Goal: Information Seeking & Learning: Learn about a topic

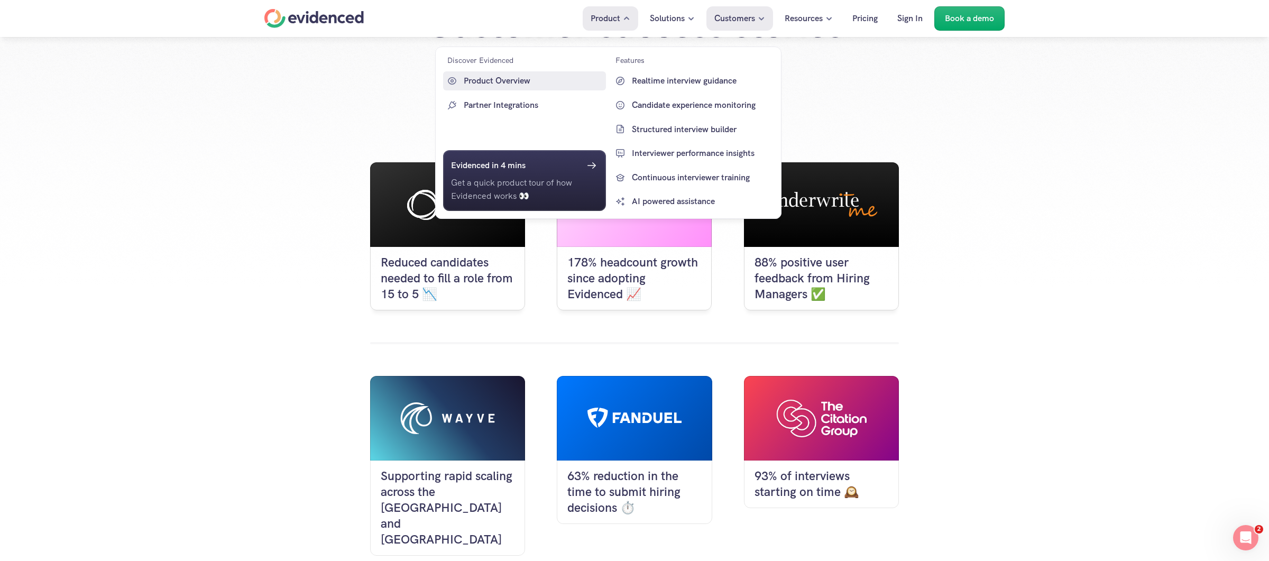
click at [485, 82] on p "Product Overview" at bounding box center [534, 81] width 140 height 14
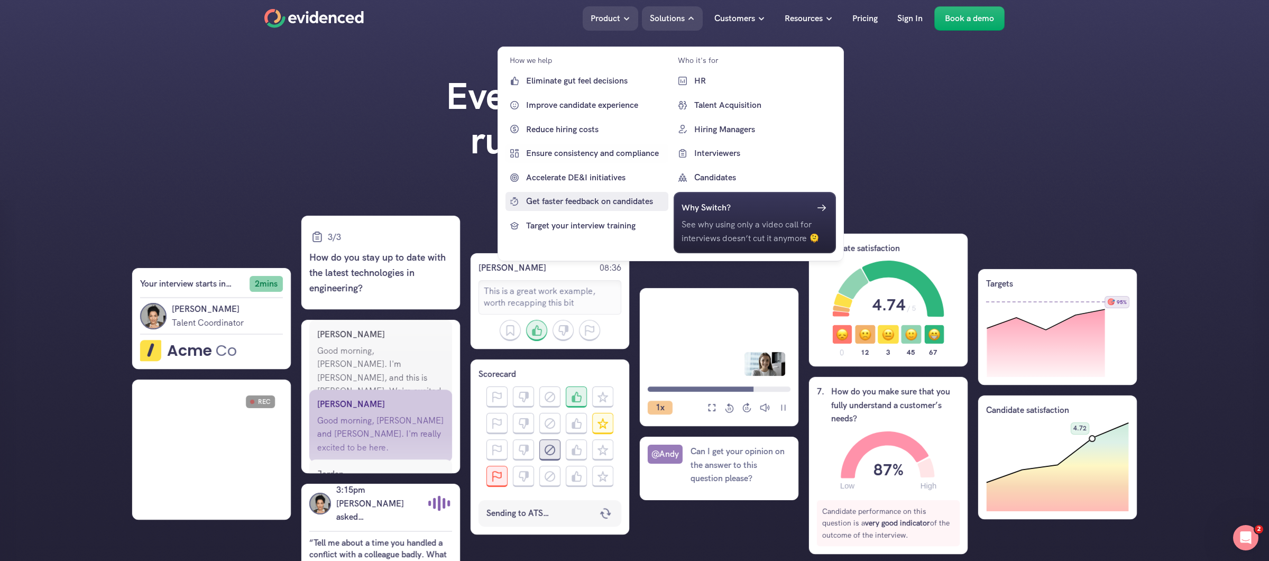
click at [591, 169] on link "Accelerate DE&I initiatives" at bounding box center [586, 177] width 163 height 19
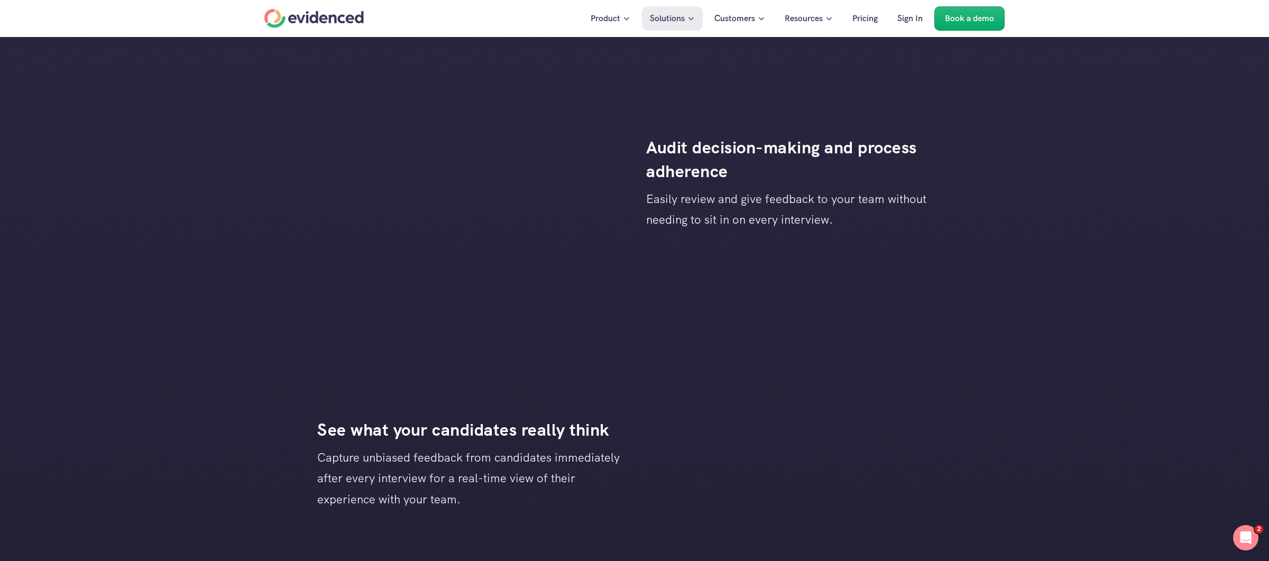
scroll to position [1951, 0]
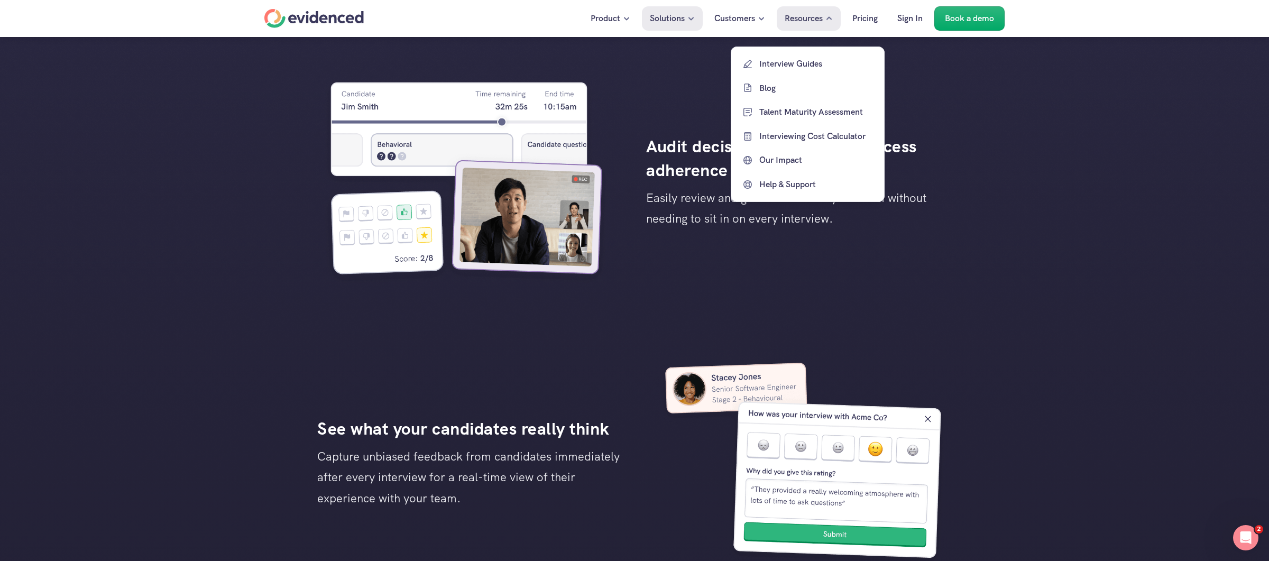
click at [820, 25] on div "Resources" at bounding box center [809, 18] width 64 height 24
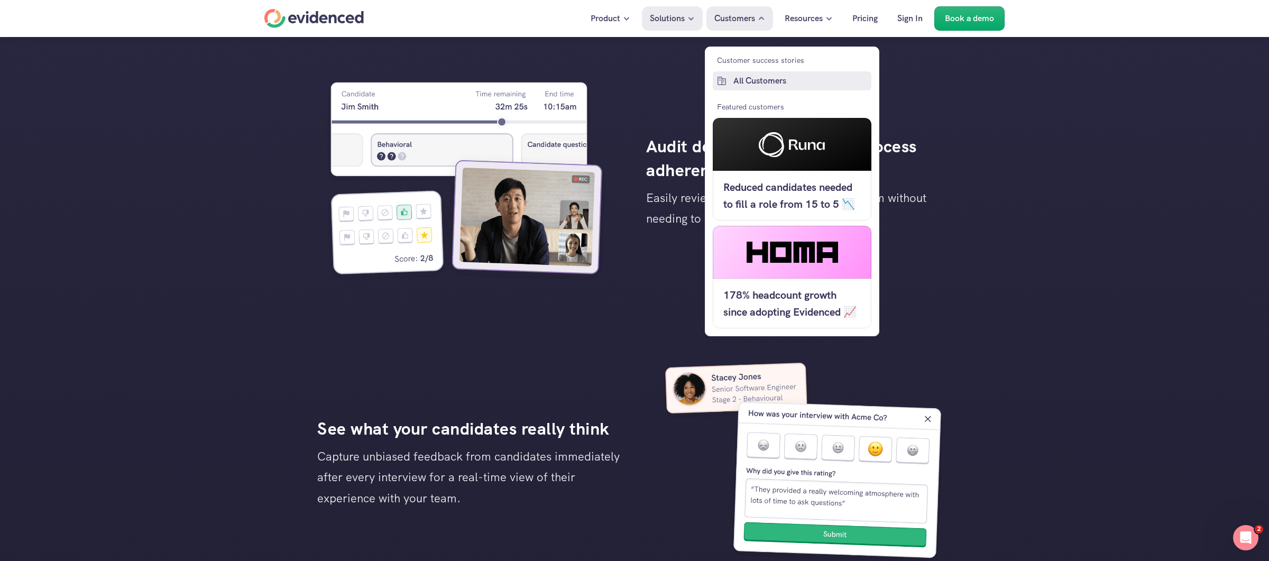
click at [750, 81] on p "All Customers" at bounding box center [800, 81] width 135 height 14
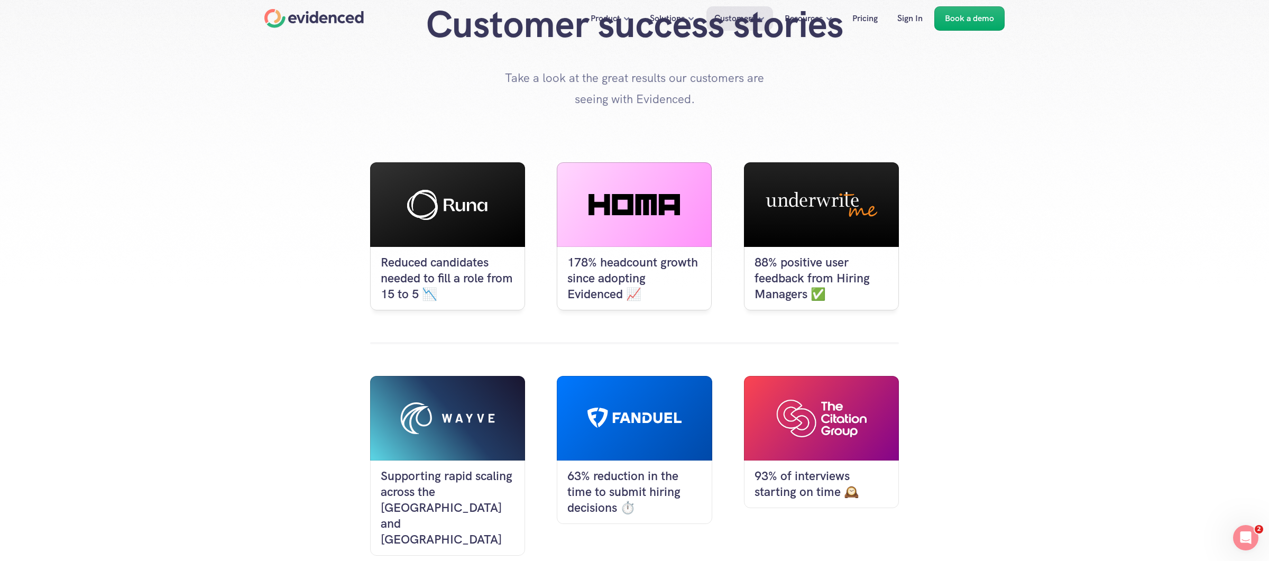
scroll to position [75, 0]
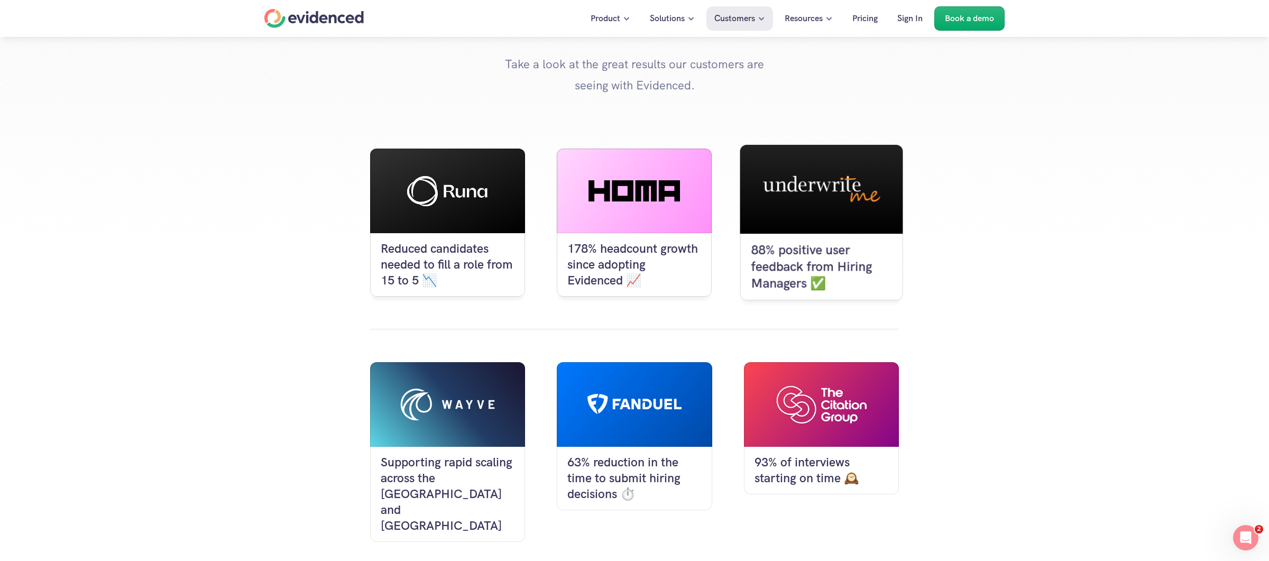
click at [850, 233] on div at bounding box center [821, 189] width 163 height 89
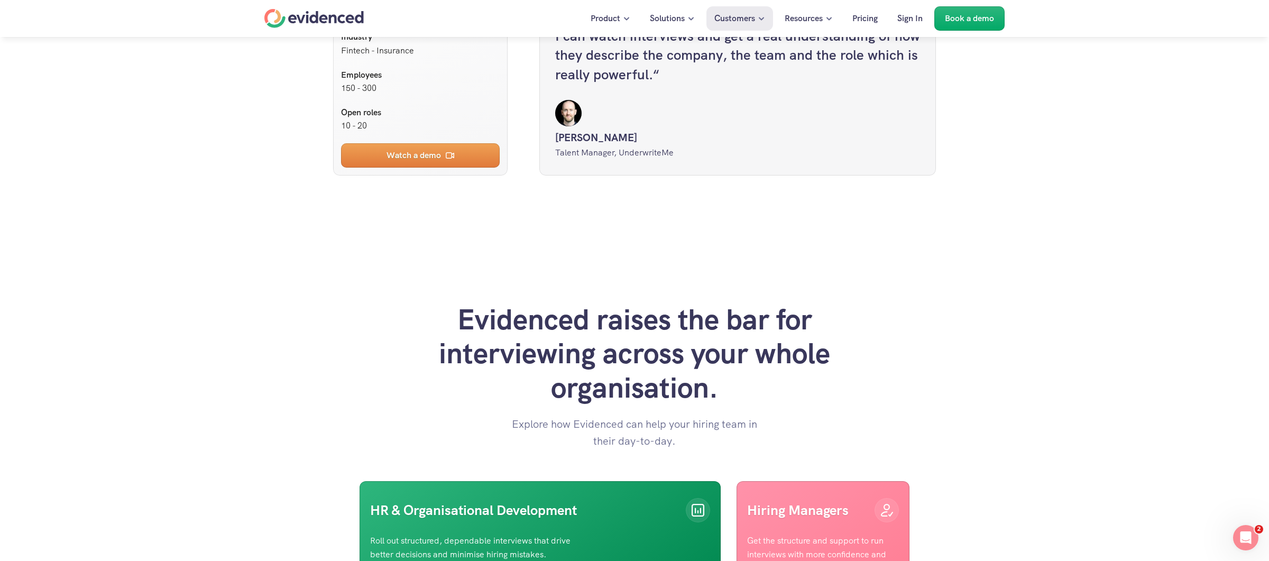
scroll to position [2795, 0]
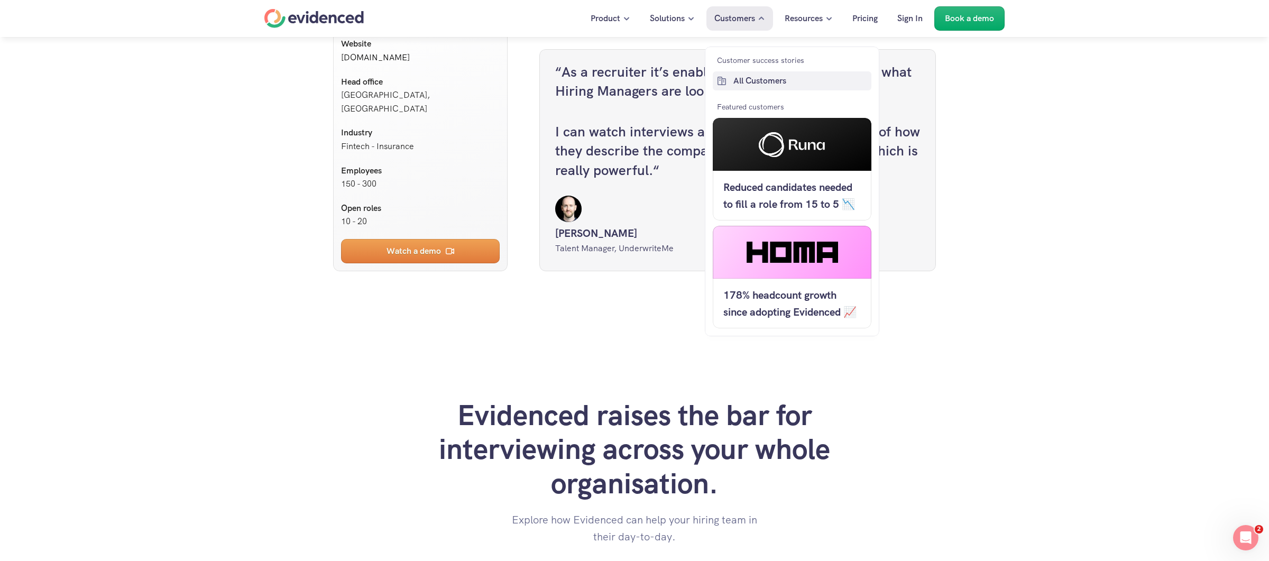
click at [754, 79] on p "All Customers" at bounding box center [800, 81] width 135 height 14
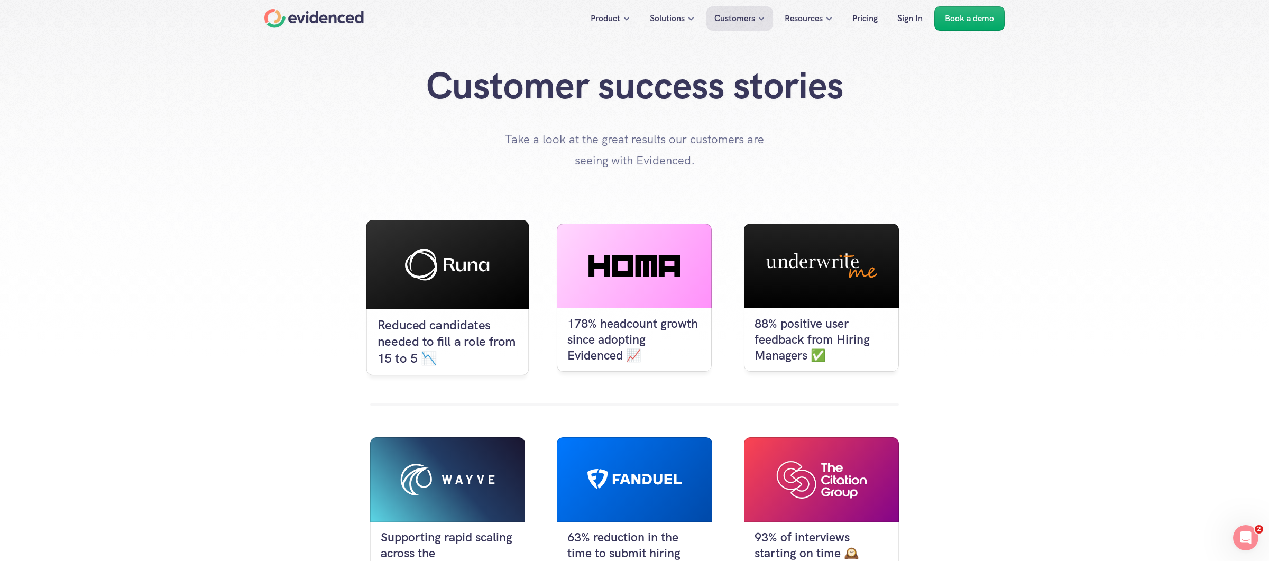
click at [462, 280] on div at bounding box center [447, 264] width 163 height 89
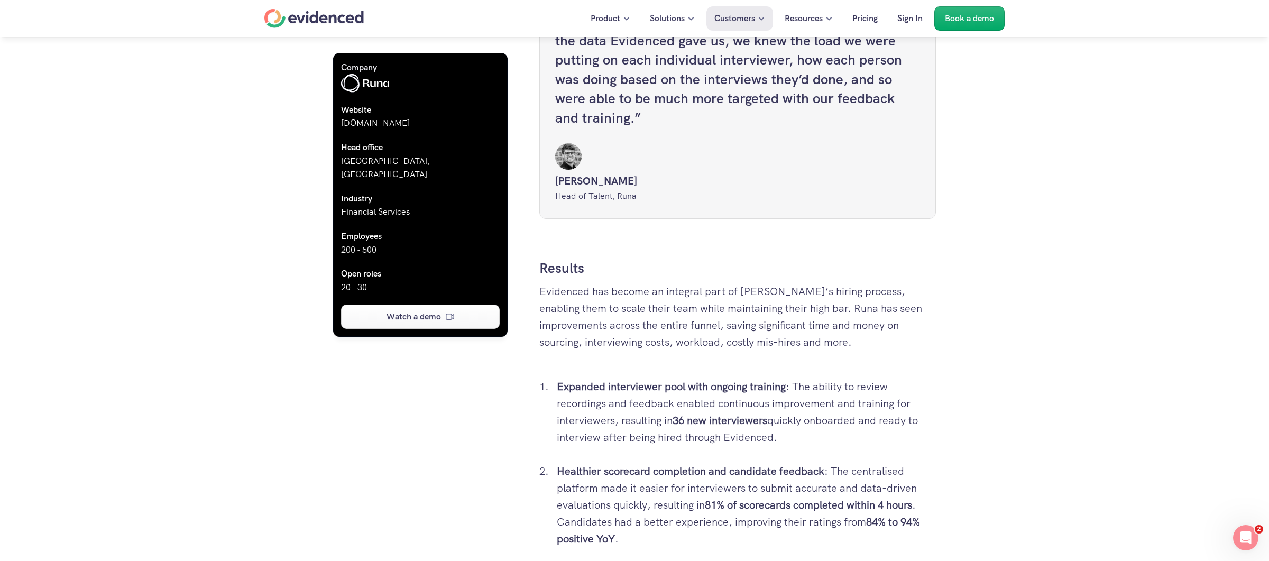
scroll to position [2108, 0]
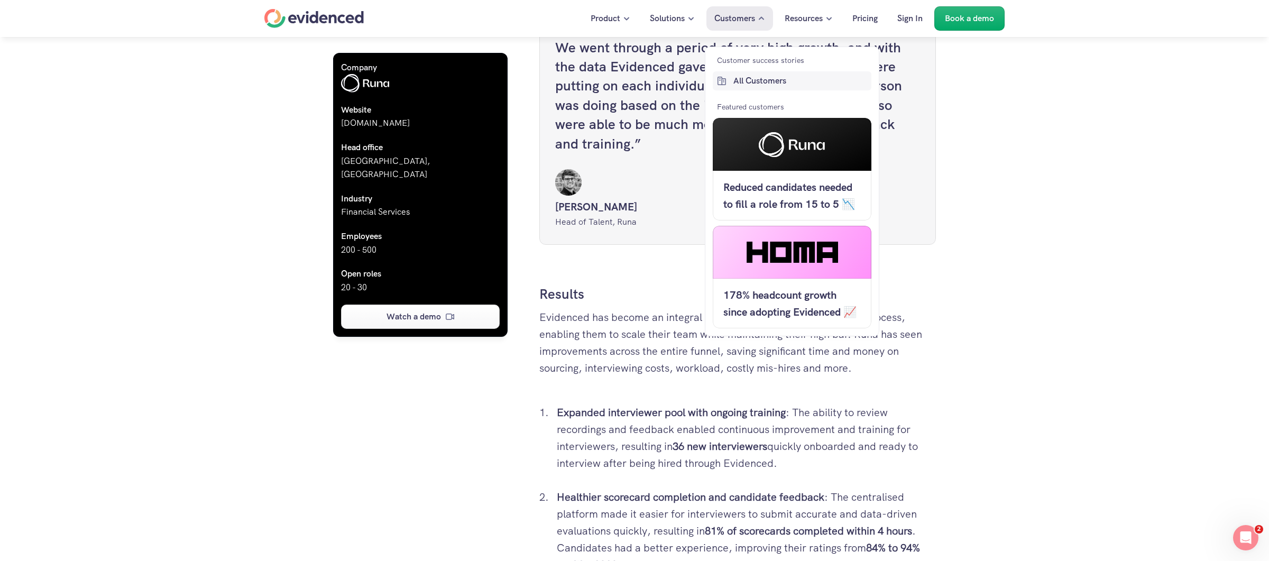
click at [756, 79] on p "All Customers" at bounding box center [800, 81] width 135 height 14
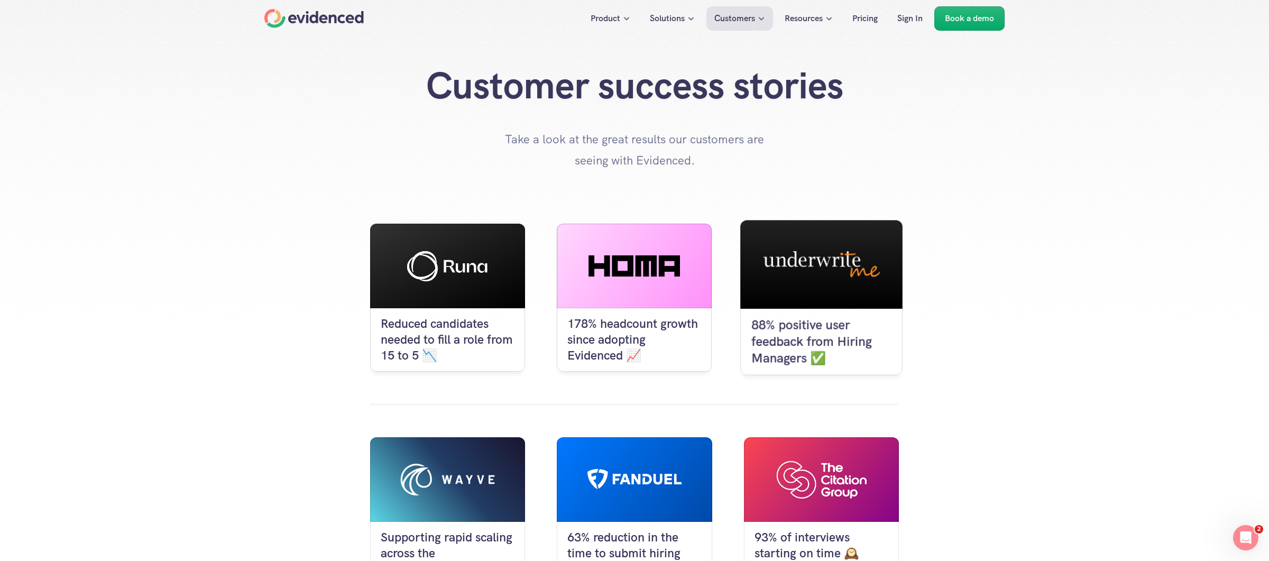
click at [835, 244] on div at bounding box center [821, 264] width 162 height 88
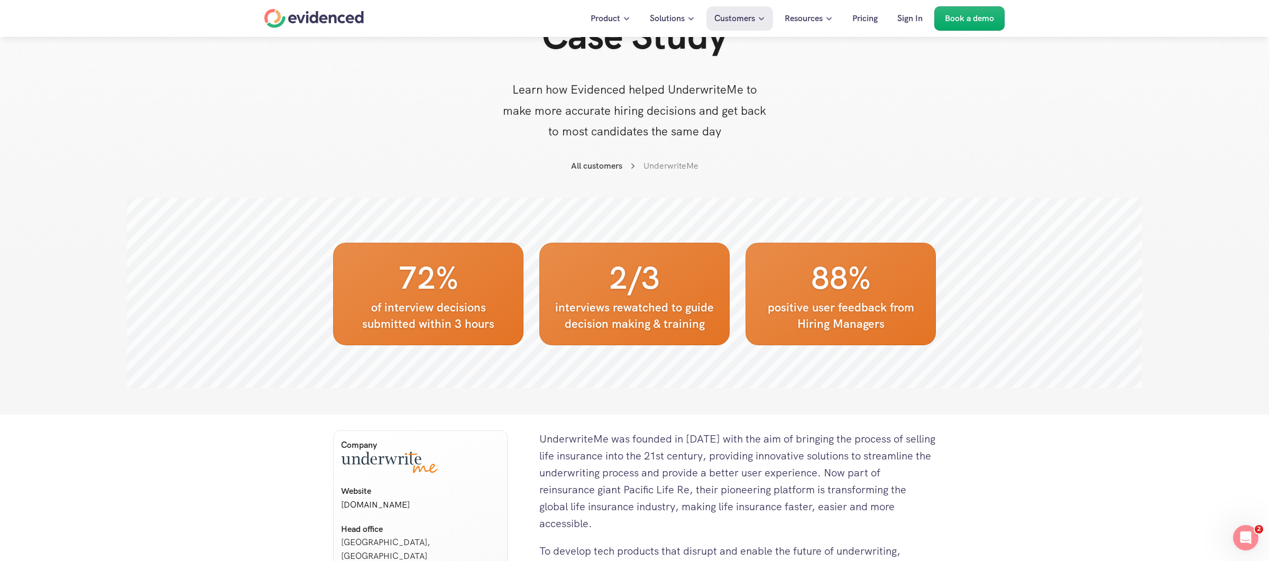
scroll to position [238, 0]
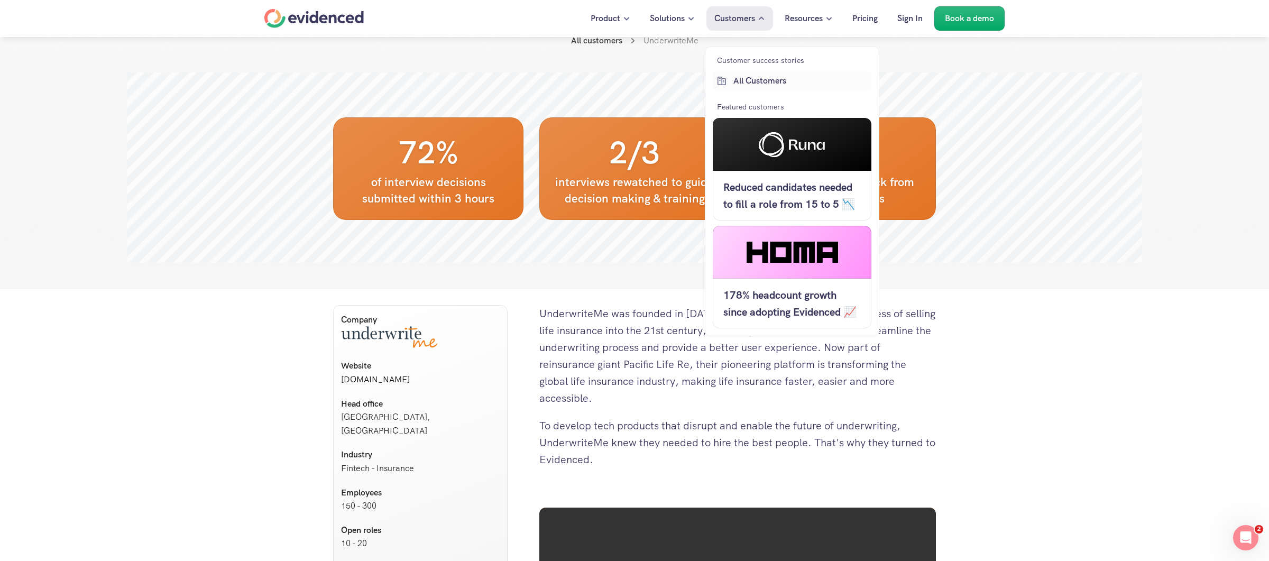
click at [744, 72] on link "All Customers" at bounding box center [792, 80] width 159 height 19
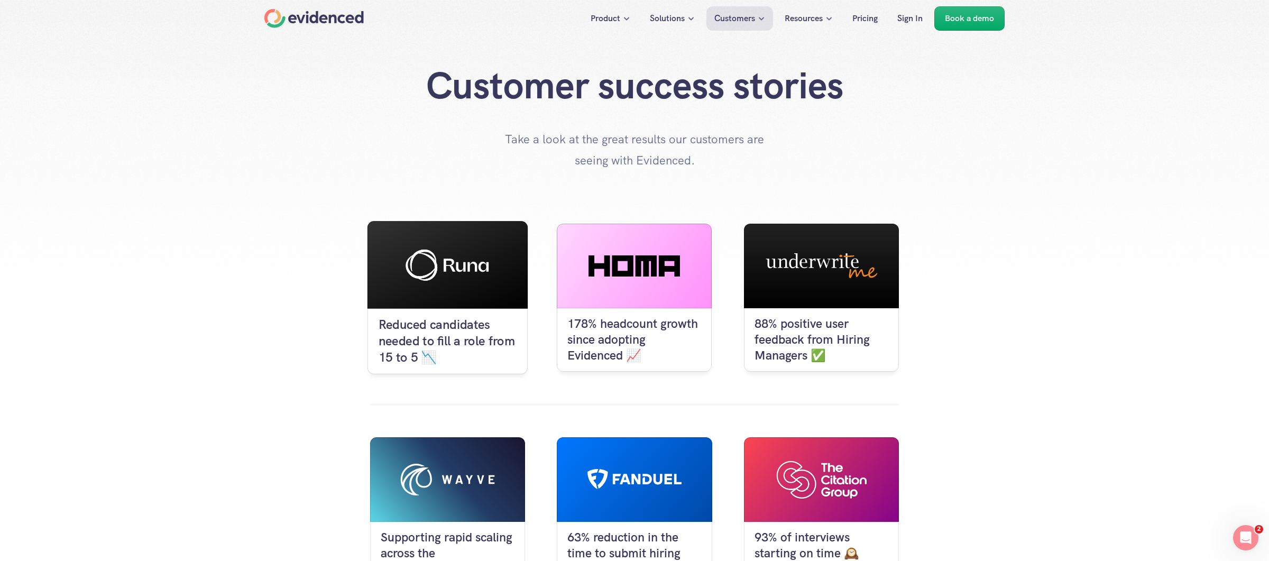
click at [450, 256] on use at bounding box center [446, 265] width 83 height 31
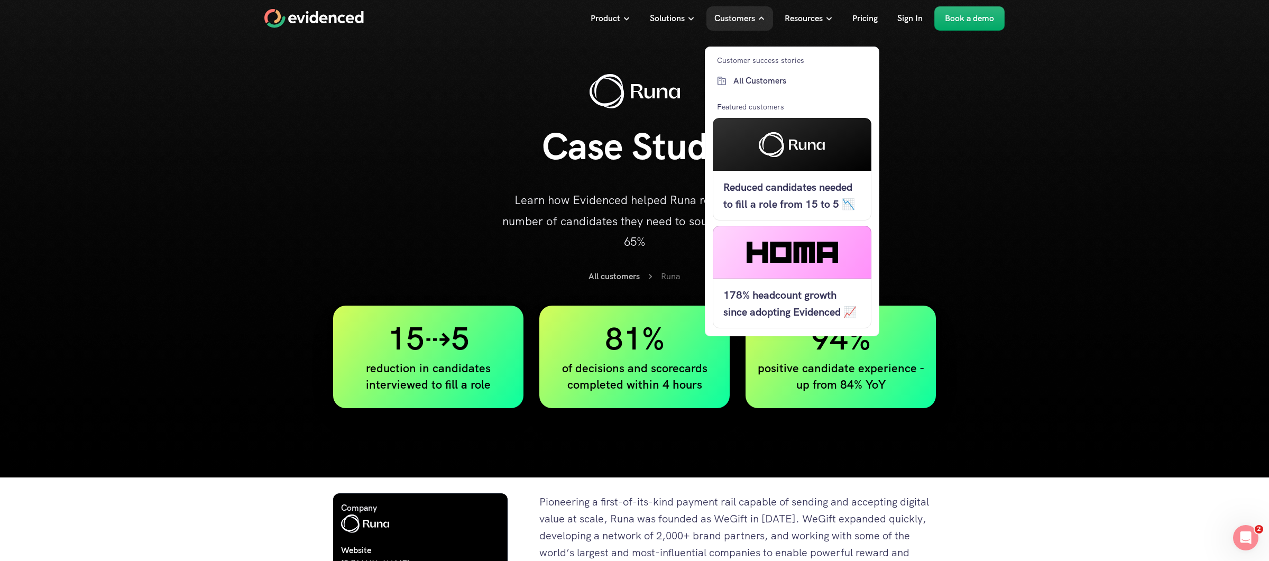
click at [733, 79] on link "All Customers" at bounding box center [792, 80] width 159 height 19
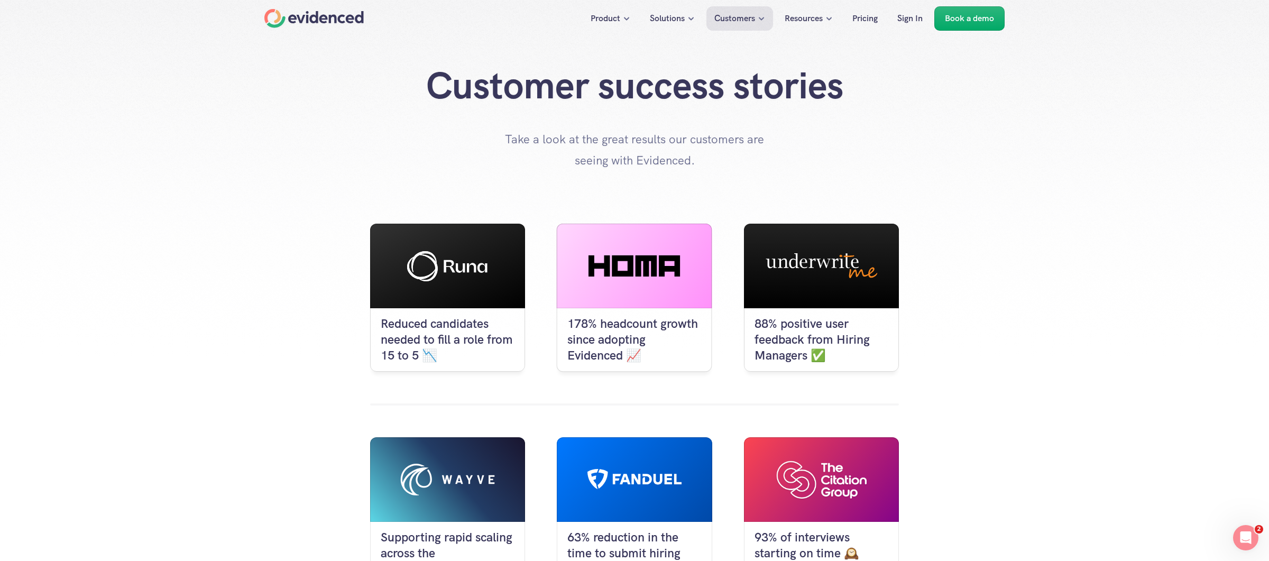
click at [651, 274] on icon at bounding box center [633, 265] width 91 height 21
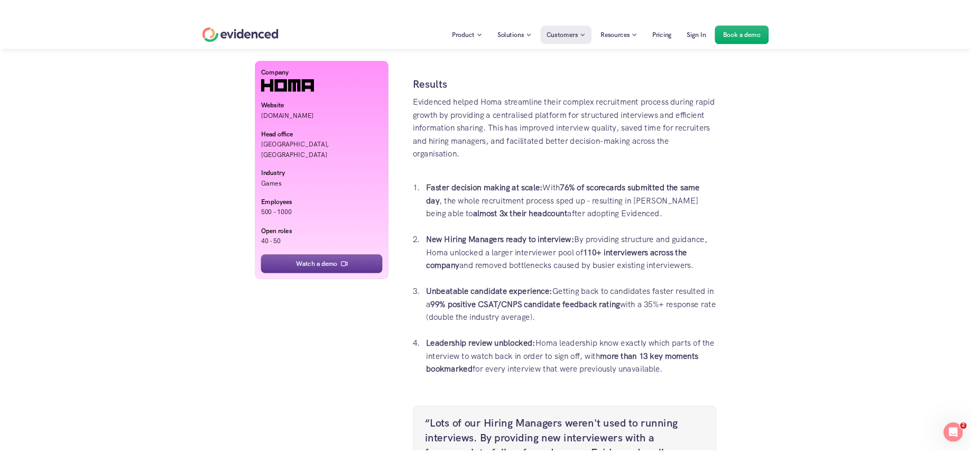
scroll to position [2354, 0]
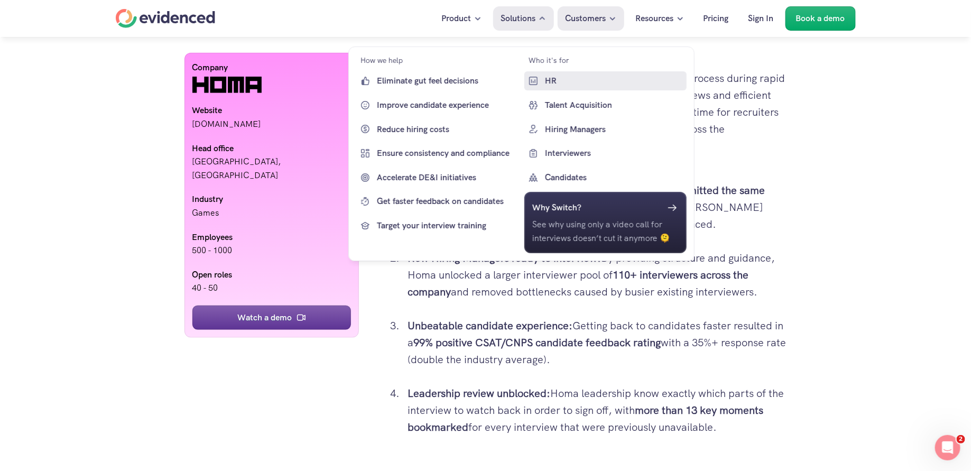
click at [548, 81] on p "HR" at bounding box center [615, 81] width 140 height 14
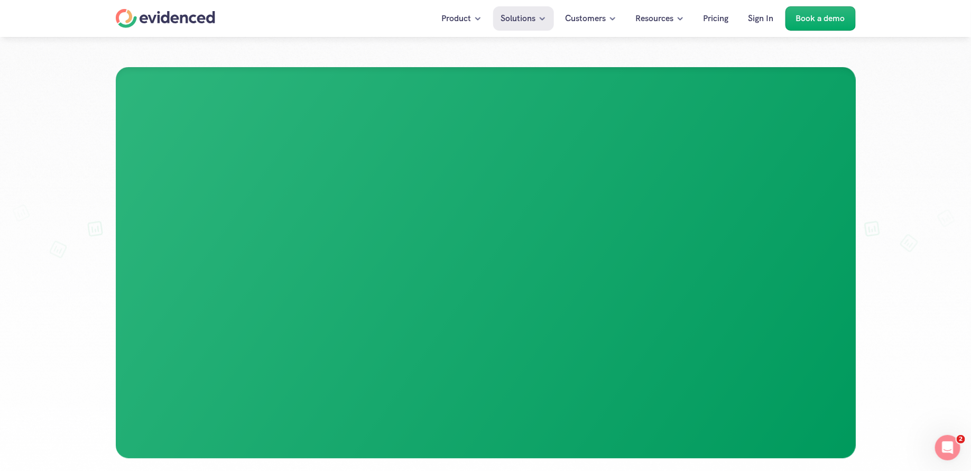
scroll to position [279, 0]
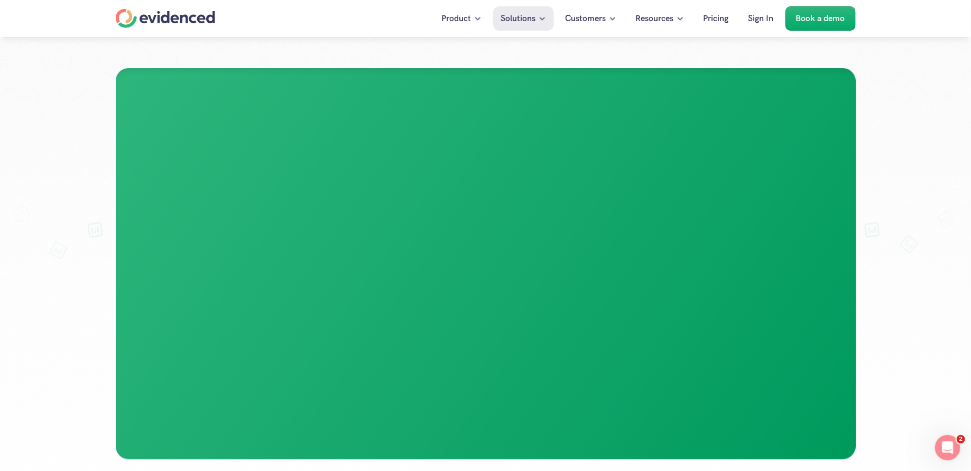
click at [192, 17] on div "Home" at bounding box center [165, 18] width 99 height 19
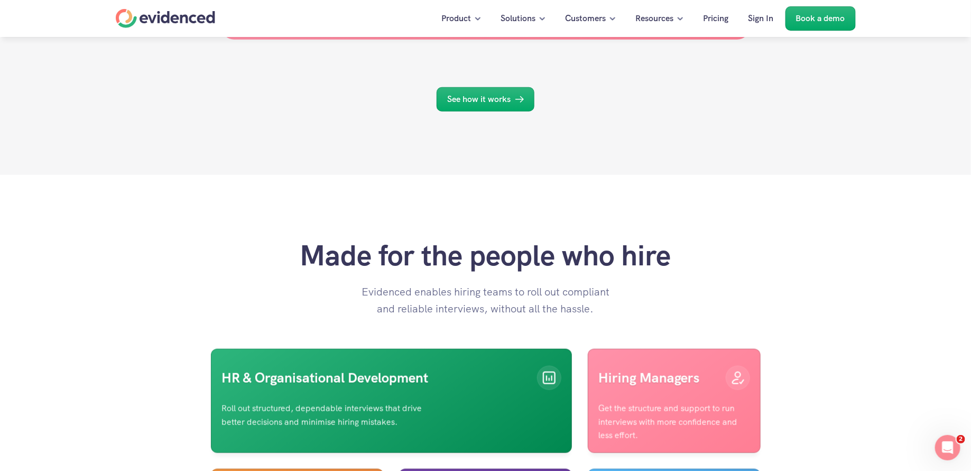
scroll to position [2338, 0]
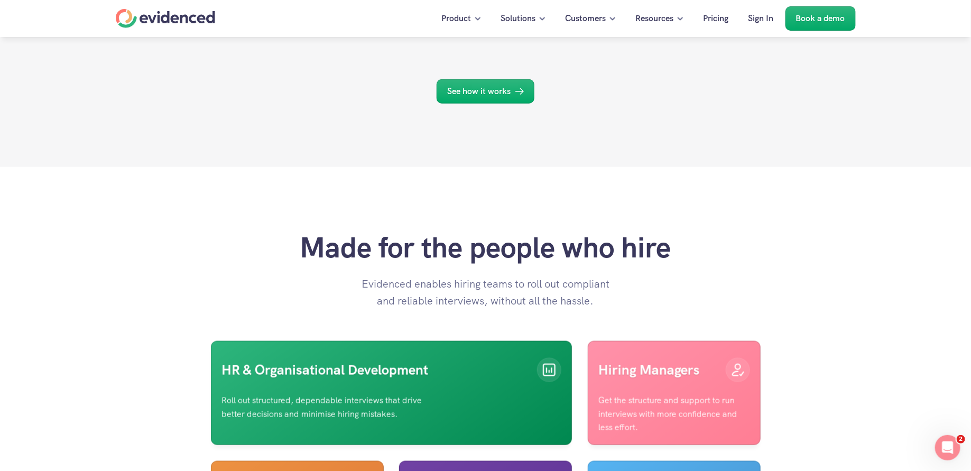
click at [809, 34] on nav "Product Solutions Customers Resources Pricing Sign In Book a demo" at bounding box center [485, 18] width 971 height 37
click at [816, 17] on p "Book a demo" at bounding box center [820, 19] width 49 height 14
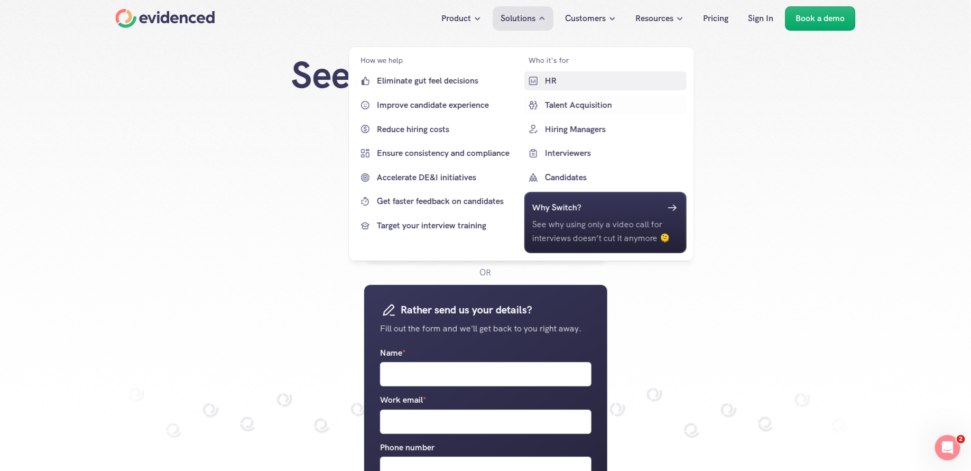
click at [548, 84] on p "HR" at bounding box center [615, 81] width 140 height 14
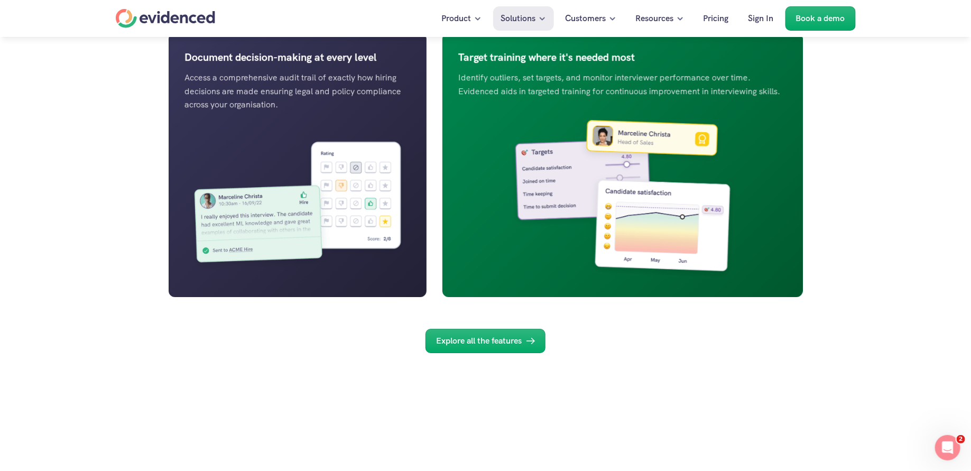
scroll to position [1569, 0]
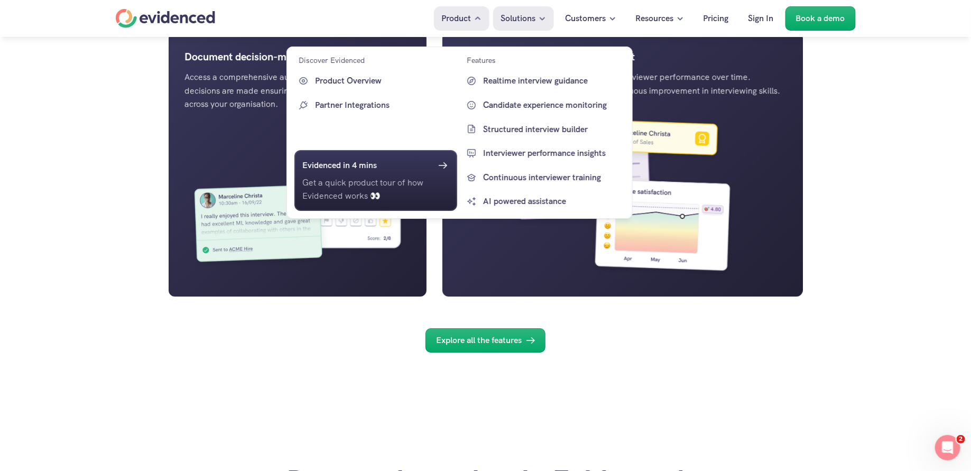
click at [345, 76] on p "Product Overview" at bounding box center [385, 81] width 140 height 14
